Goal: Book appointment/travel/reservation

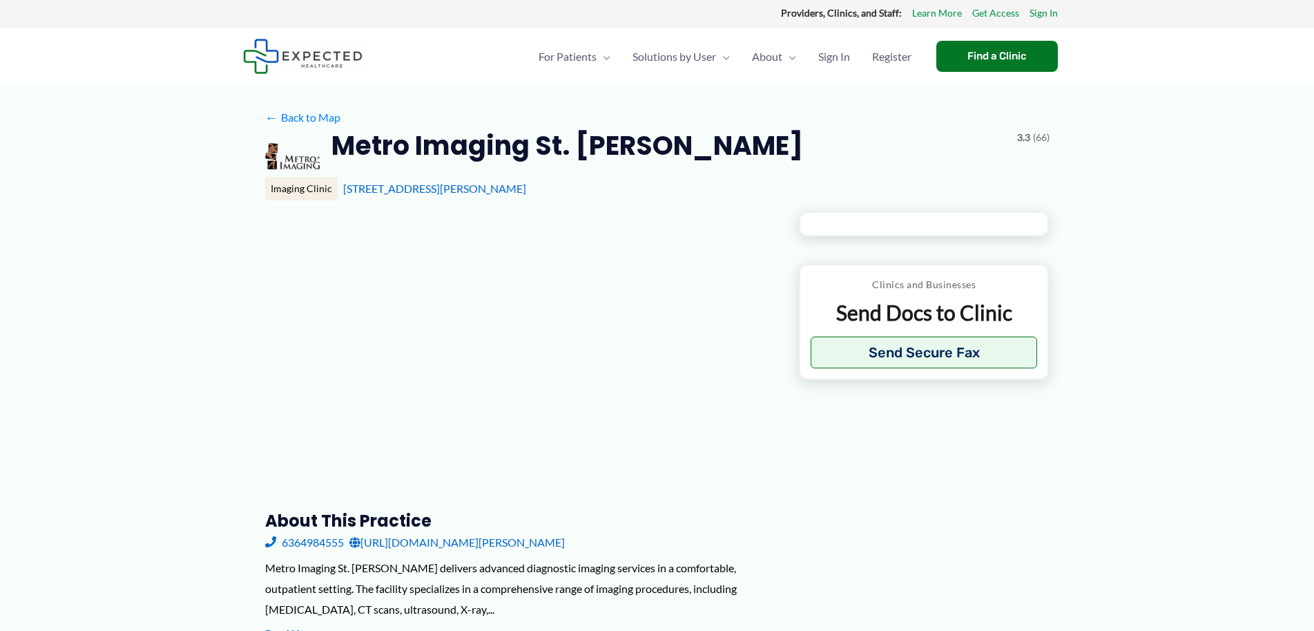
type input "**********"
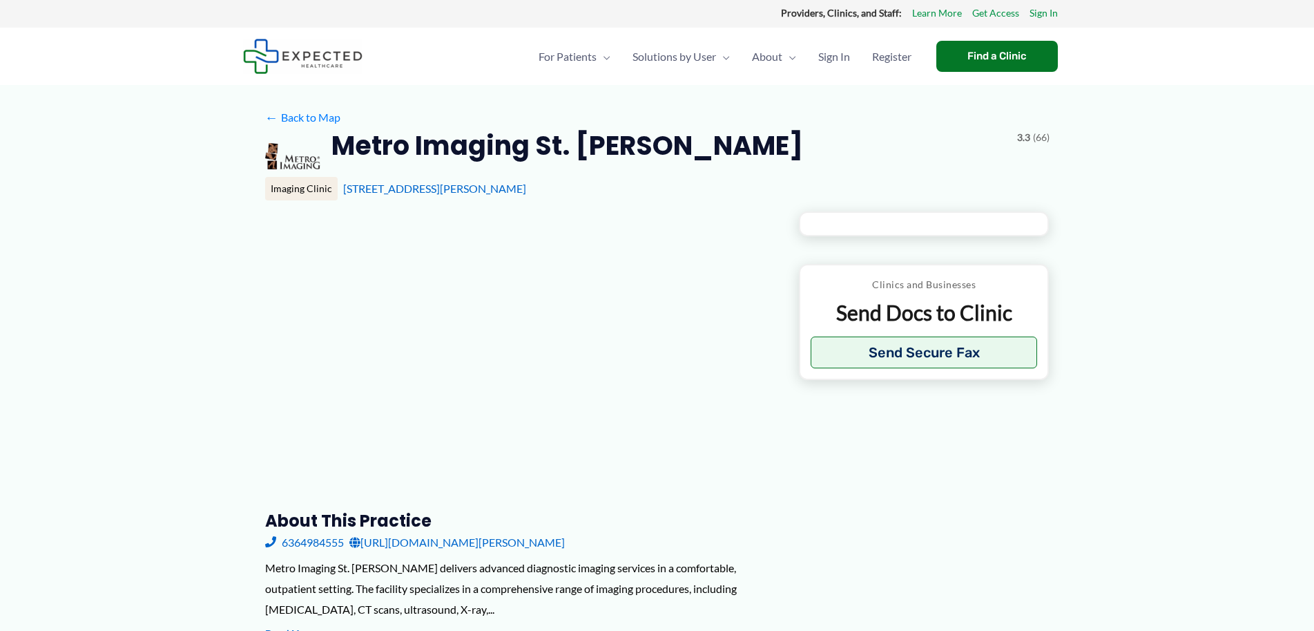
type input "**********"
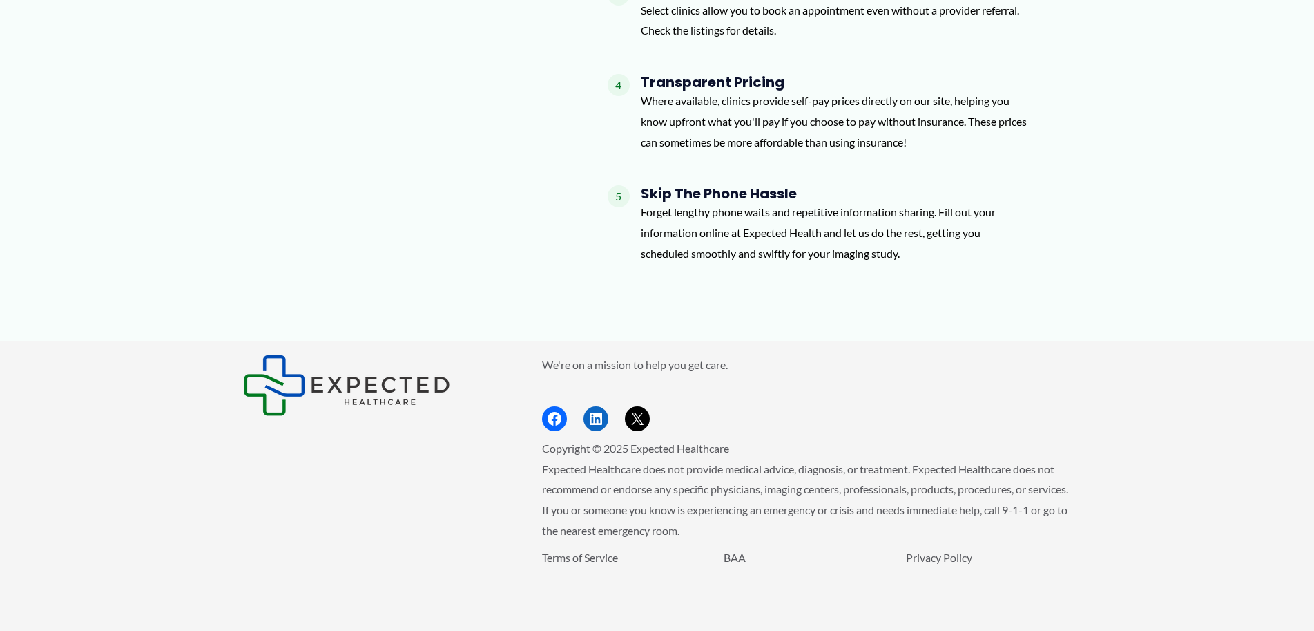
scroll to position [1457, 0]
